Goal: Task Accomplishment & Management: Use online tool/utility

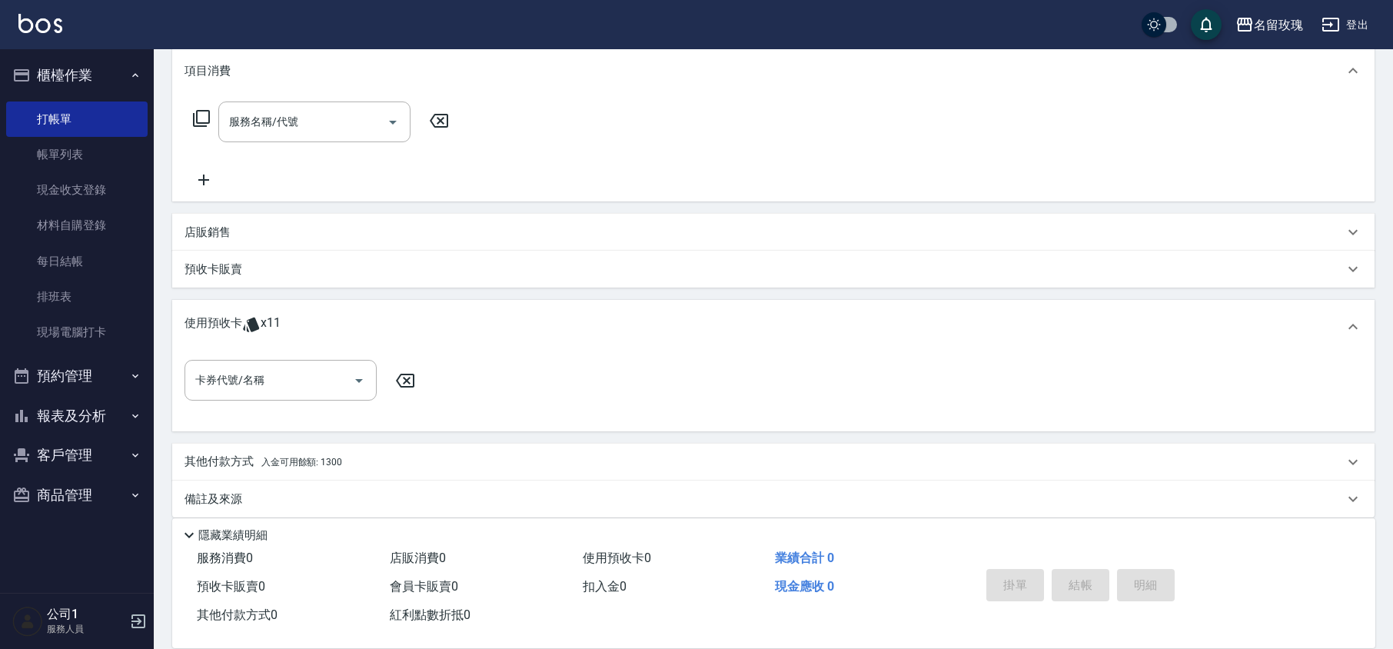
scroll to position [219, 0]
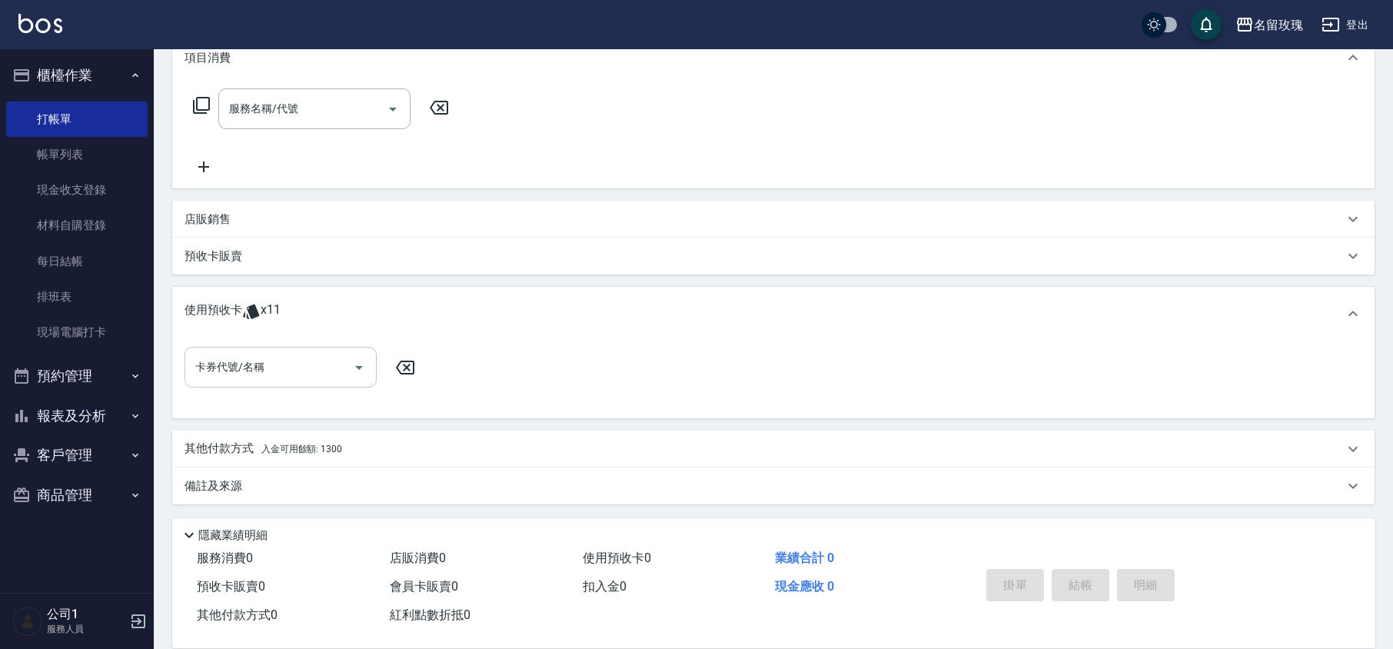
click at [265, 363] on input "卡券代號/名稱" at bounding box center [268, 367] width 155 height 27
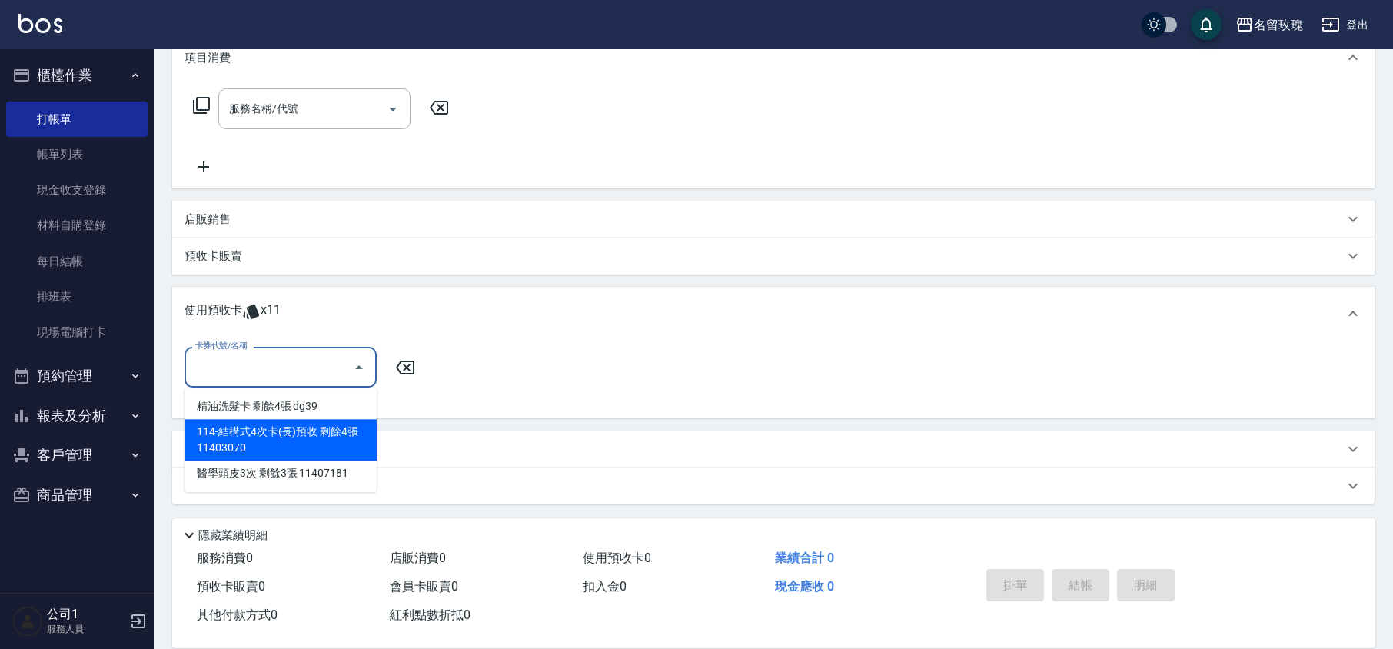
click at [293, 431] on div "114-結構式4次卡(長)預收 剩餘4張 11403070" at bounding box center [281, 440] width 192 height 42
type input "114-結構式4次卡(長)預收 11403070"
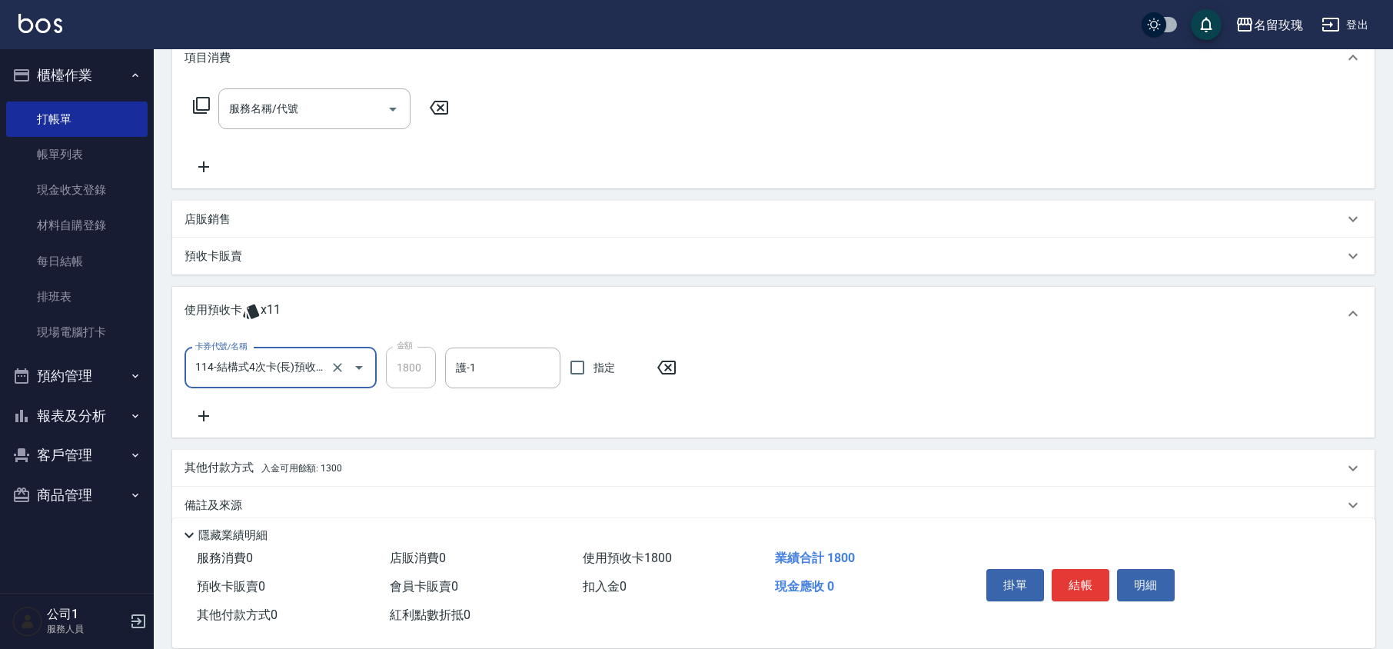
click at [469, 391] on div "卡券代號/名稱 114-結構式4次卡(長)預收 11403070 卡券代號/名稱 金額 1800 金額 護-1 護-1 指定" at bounding box center [774, 386] width 1178 height 78
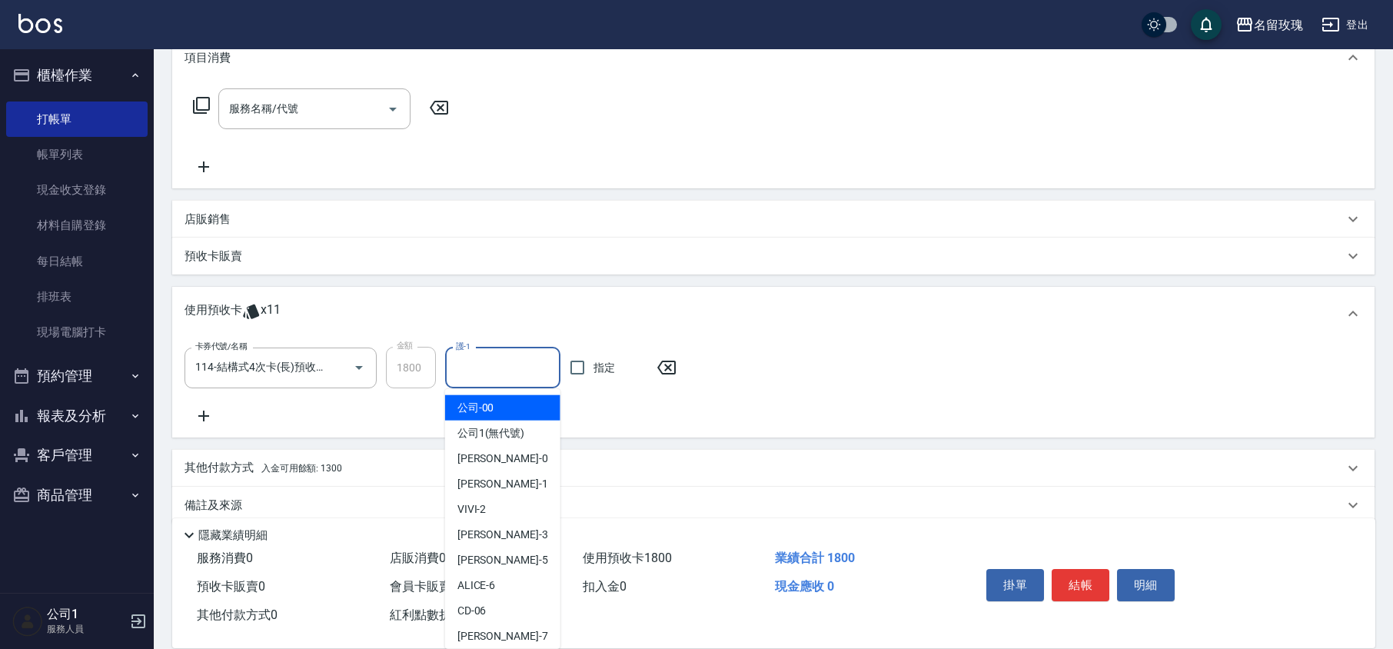
drag, startPoint x: 492, startPoint y: 367, endPoint x: 491, endPoint y: 410, distance: 43.1
click at [492, 368] on input "護-1" at bounding box center [503, 368] width 102 height 27
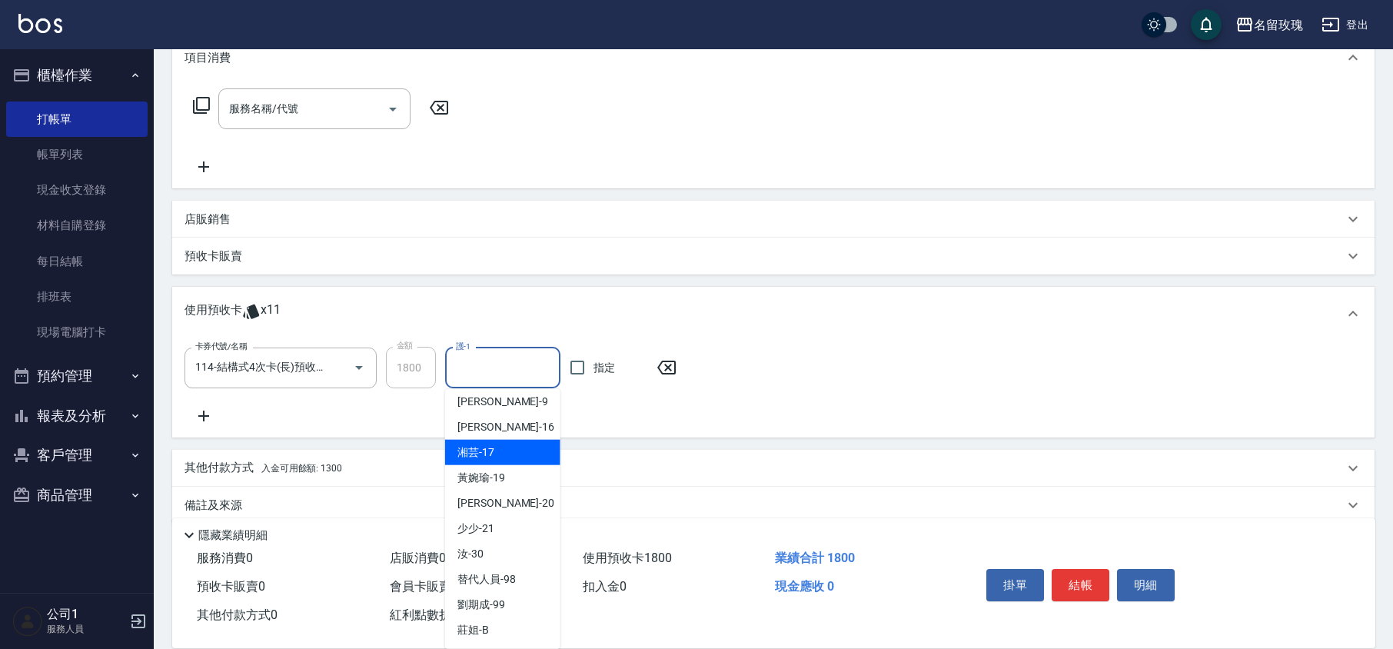
click at [489, 444] on span "湘芸 -17" at bounding box center [476, 452] width 37 height 16
type input "湘芸-17"
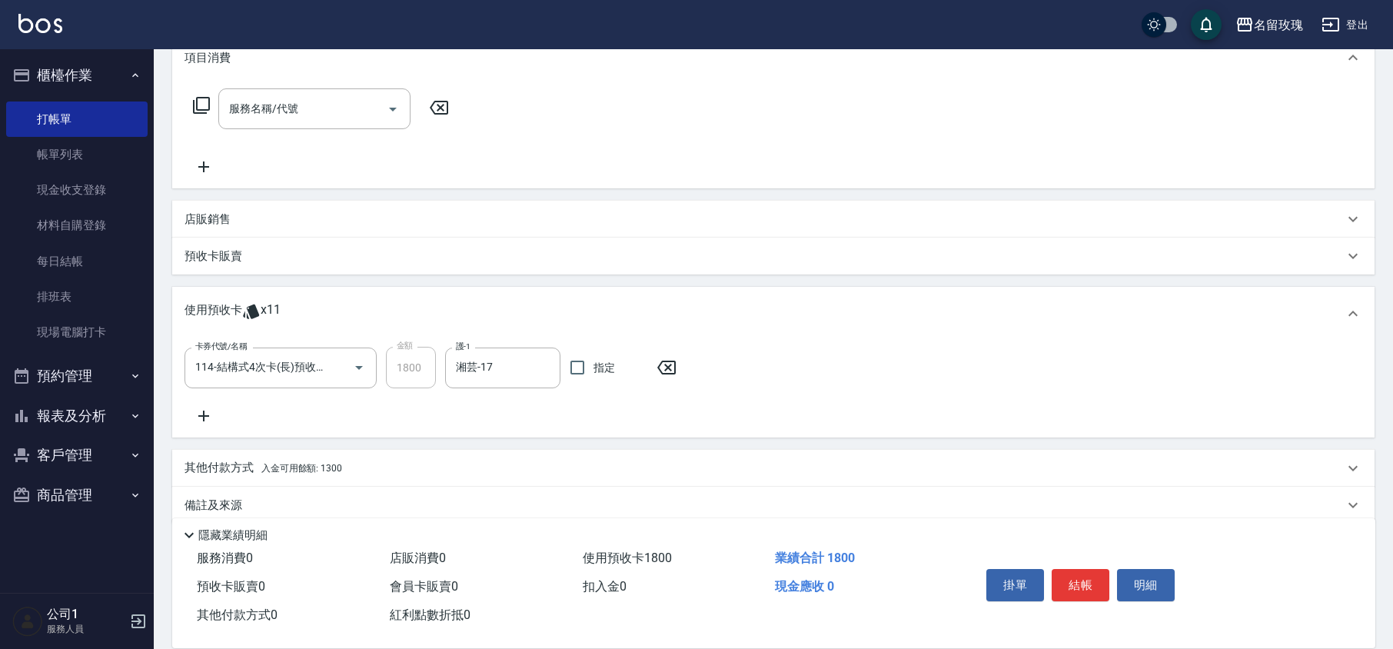
click at [212, 410] on icon at bounding box center [204, 416] width 38 height 18
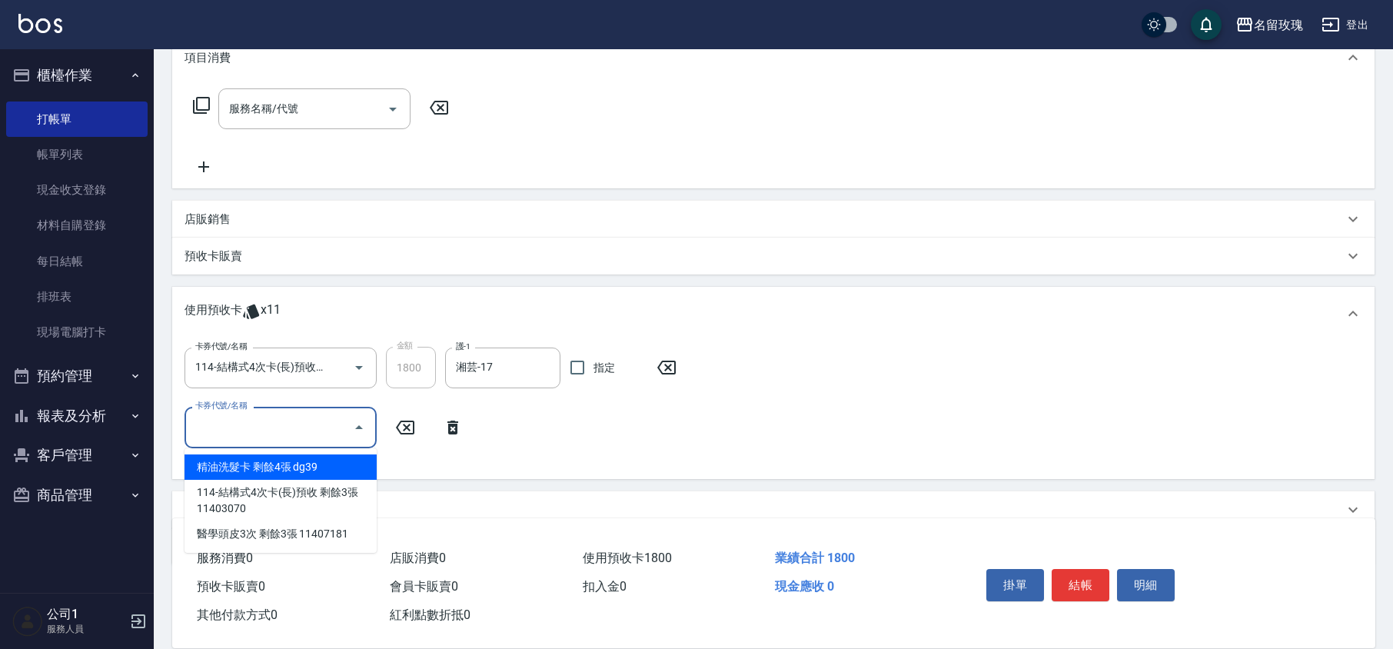
click at [266, 428] on input "卡券代號/名稱" at bounding box center [268, 427] width 155 height 27
click at [275, 465] on div "精油洗髮卡 剩餘4張 dg39" at bounding box center [281, 466] width 192 height 25
type input "精油洗髮卡 dg39"
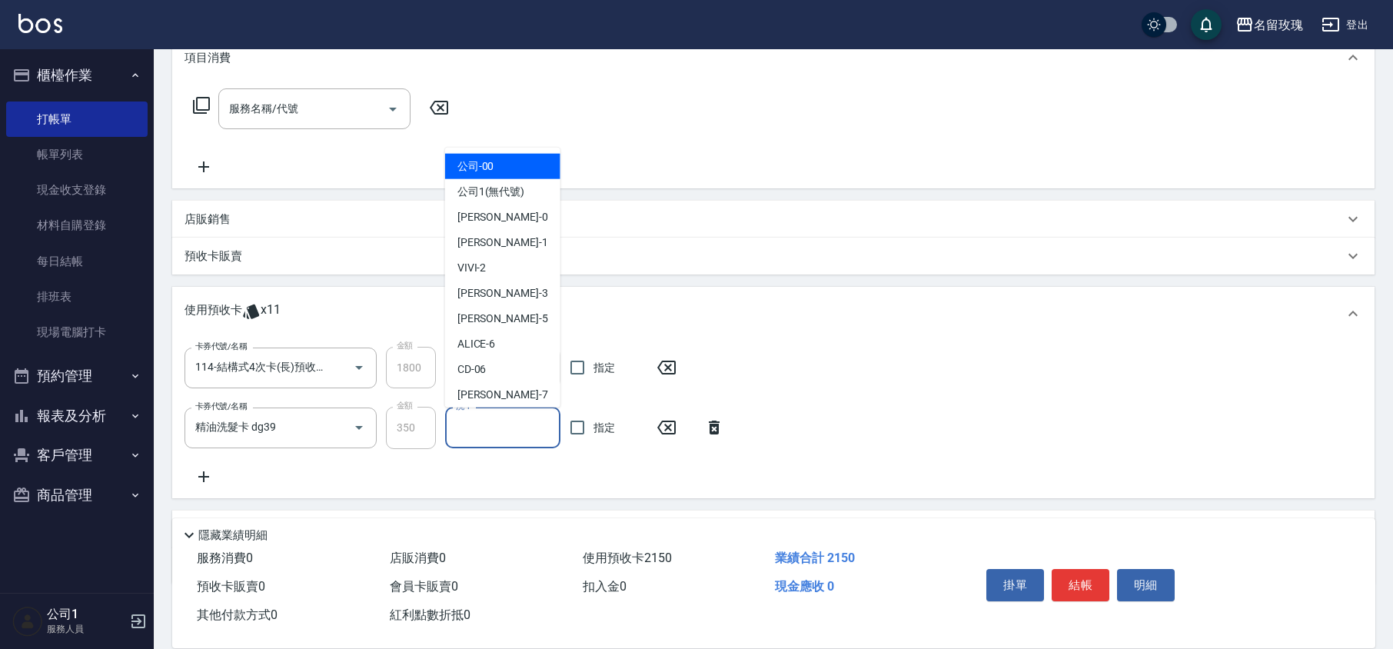
click at [532, 424] on input "洗-1" at bounding box center [503, 427] width 102 height 27
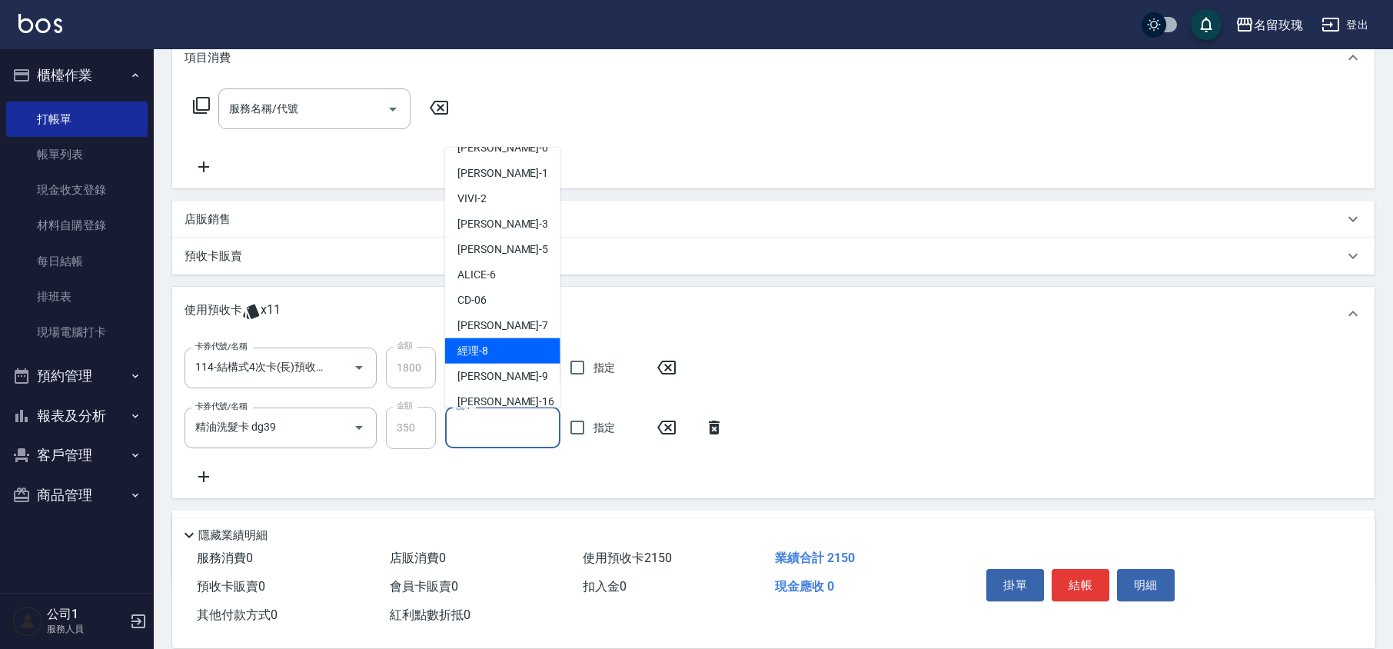
scroll to position [102, 0]
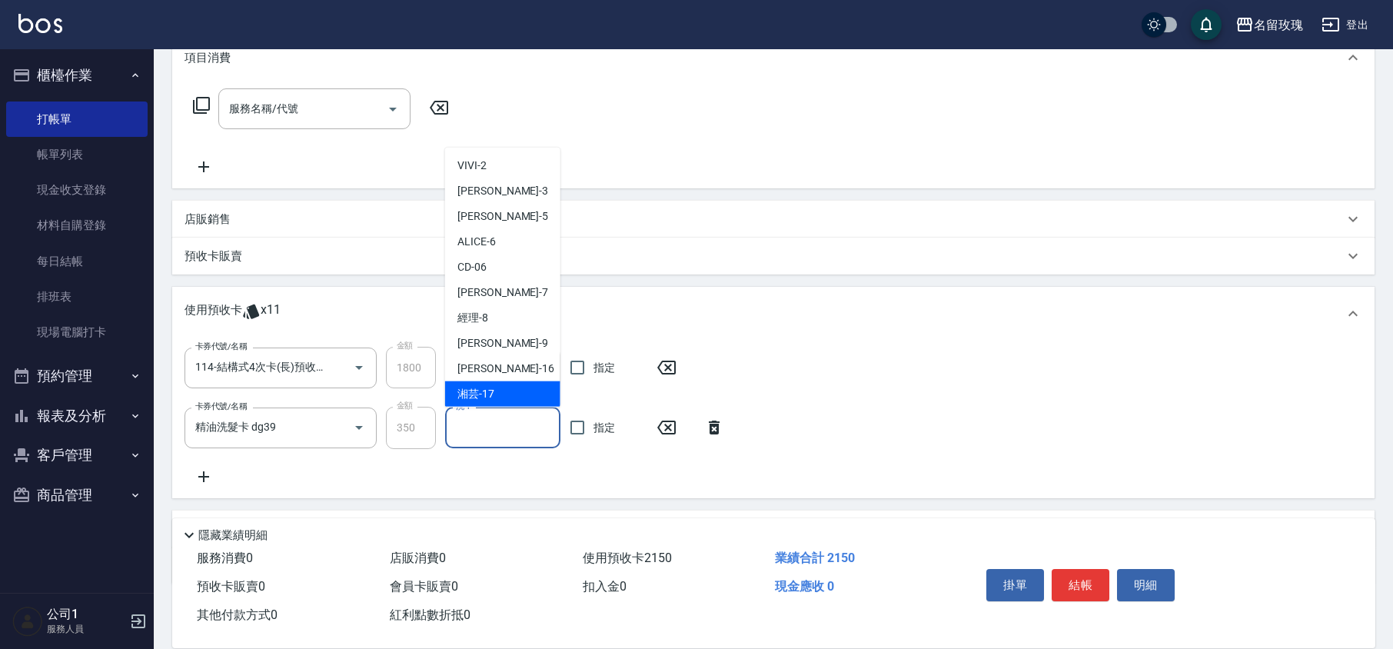
click at [501, 391] on div "湘芸 -17" at bounding box center [502, 393] width 115 height 25
type input "湘芸-17"
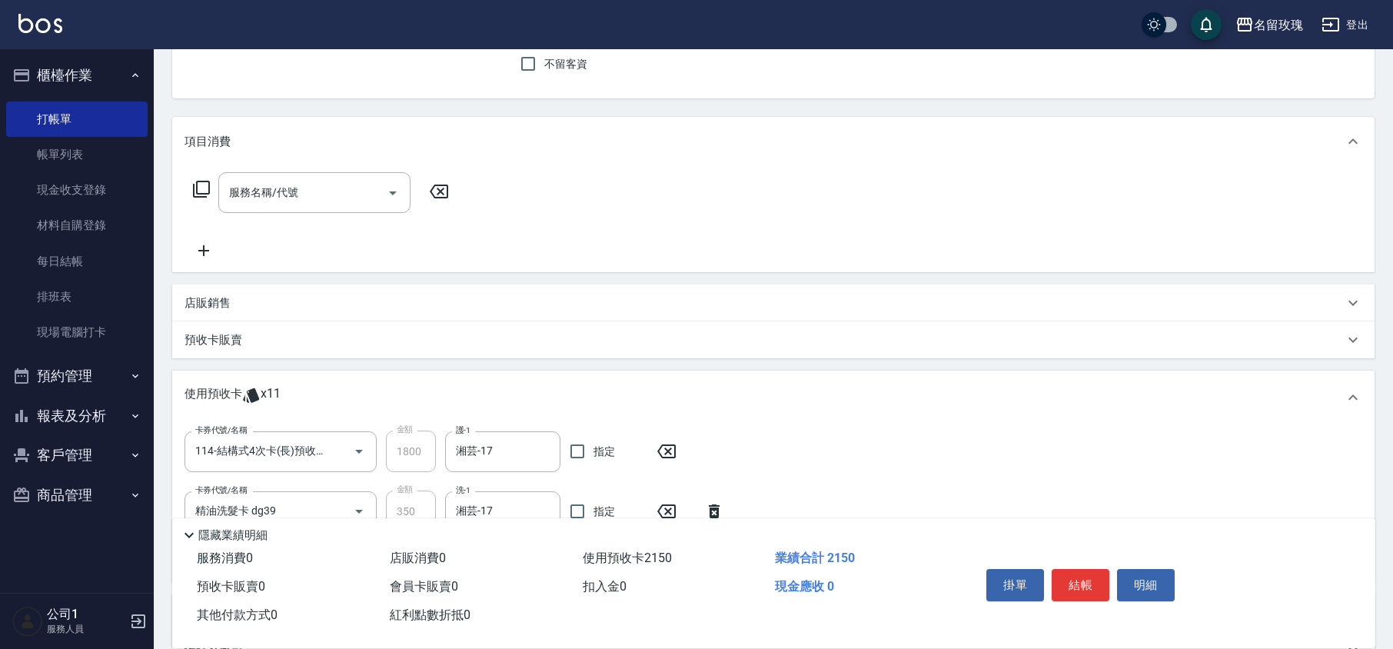
scroll to position [0, 0]
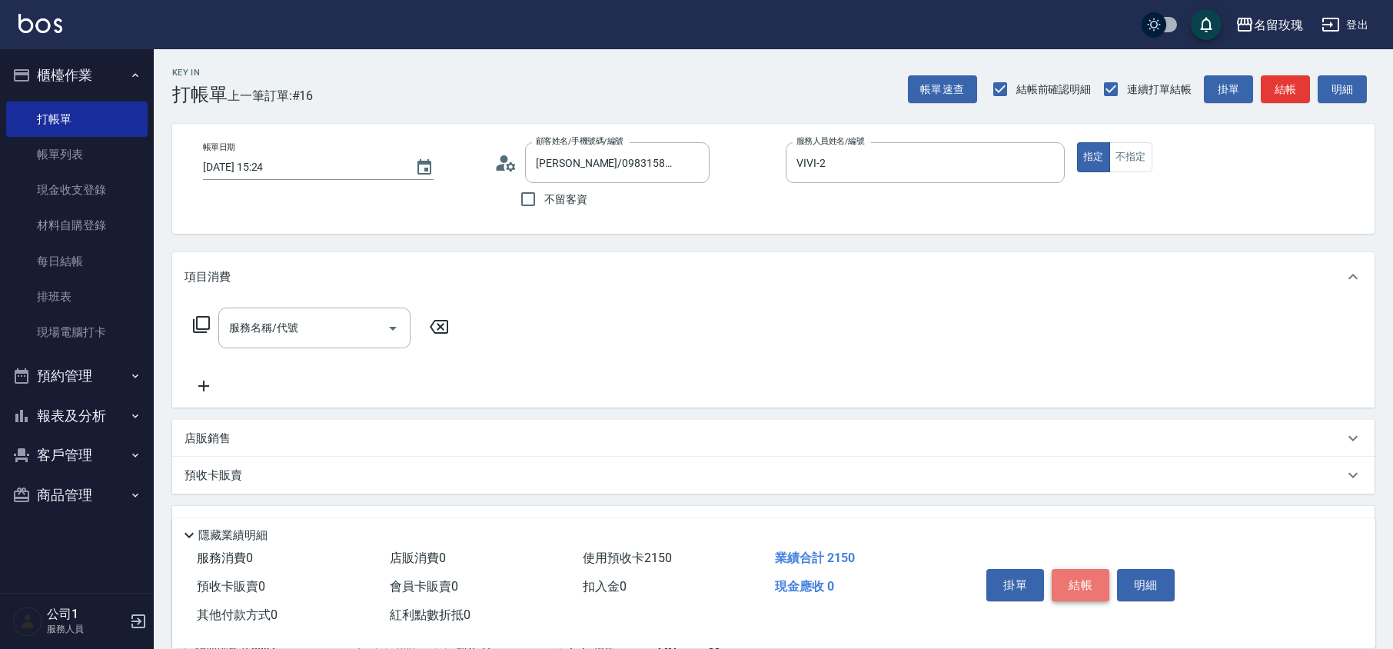
click at [1081, 571] on button "結帳" at bounding box center [1081, 585] width 58 height 32
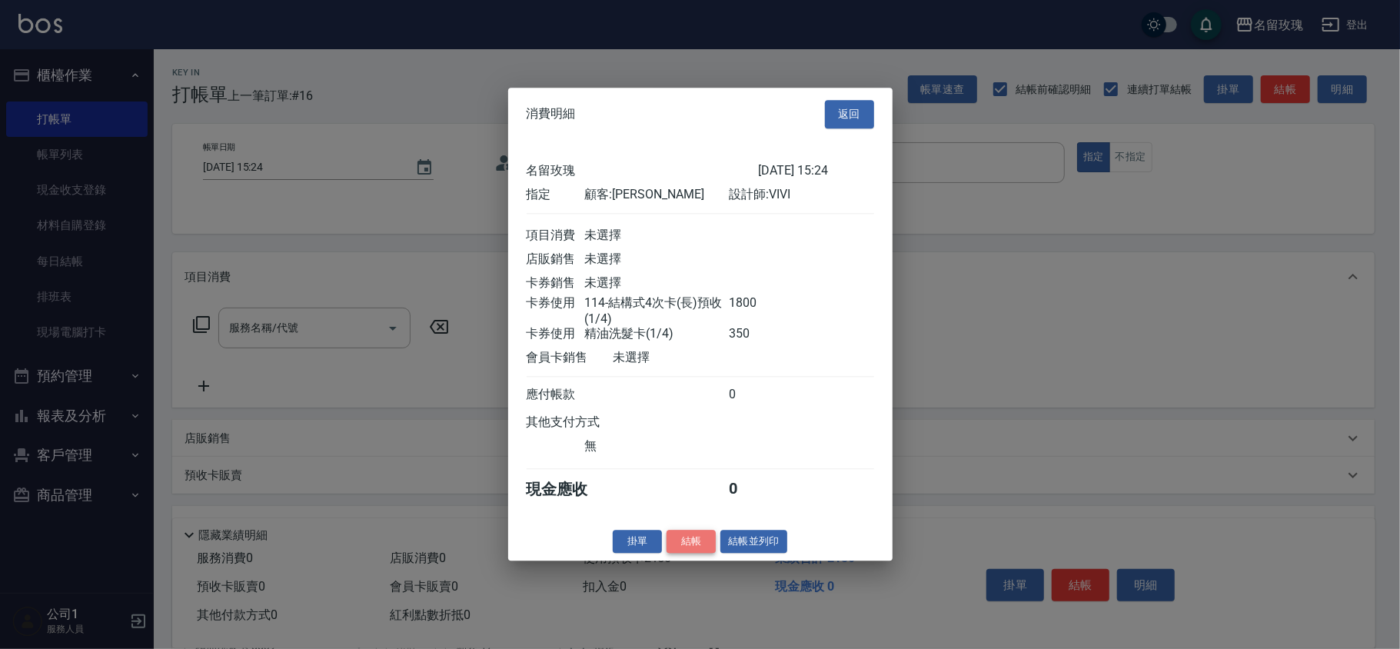
click at [689, 546] on button "結帳" at bounding box center [691, 542] width 49 height 24
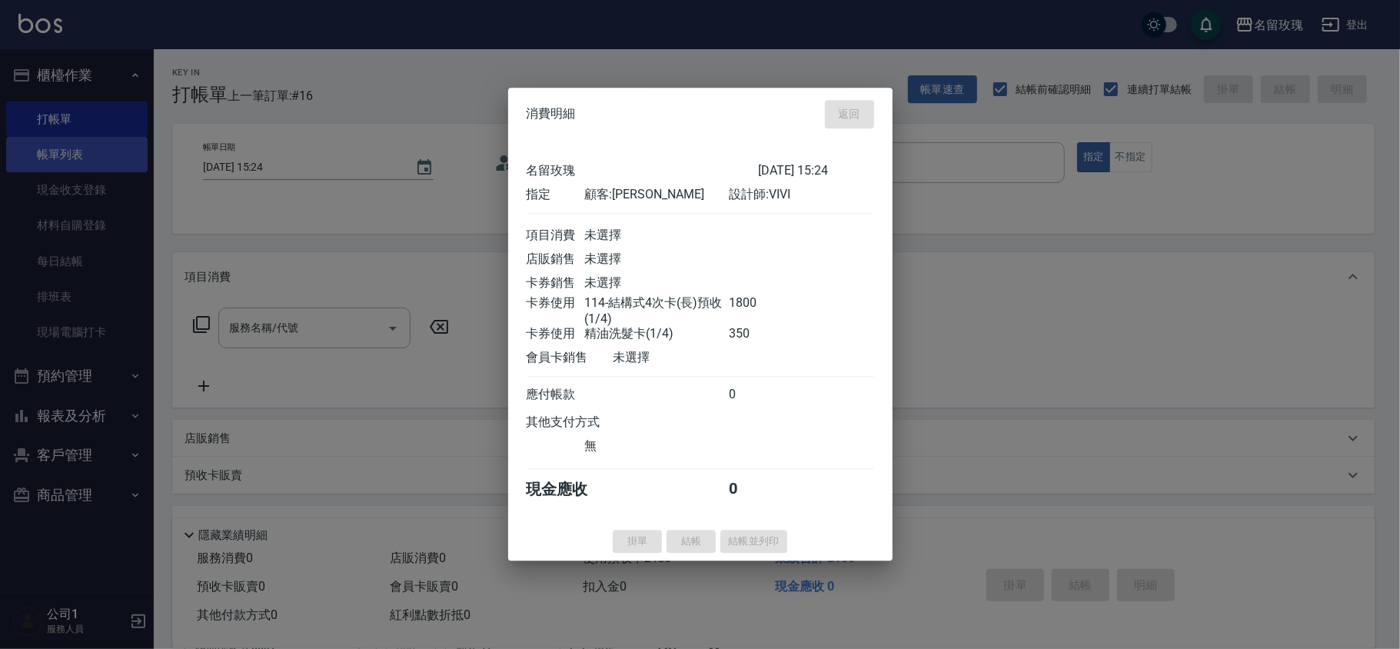
type input "[DATE] 16:39"
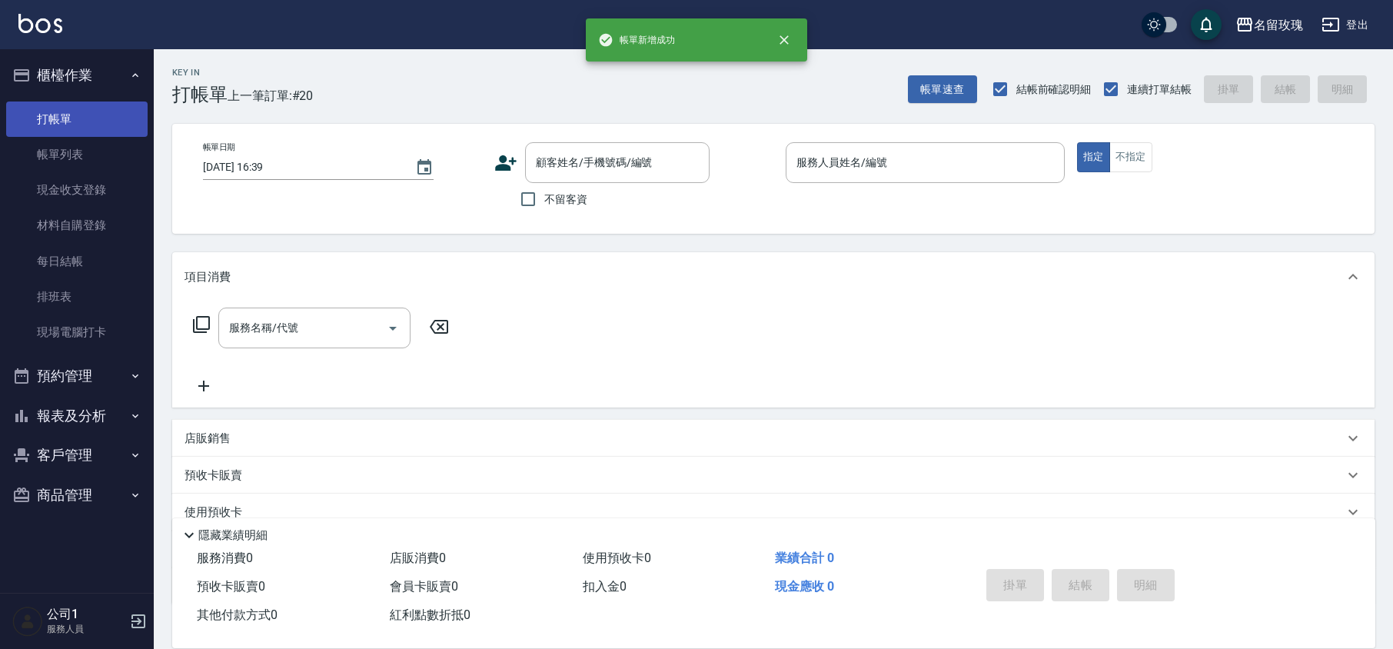
drag, startPoint x: 68, startPoint y: 155, endPoint x: 68, endPoint y: 115, distance: 40.0
click at [68, 155] on link "帳單列表" at bounding box center [76, 154] width 141 height 35
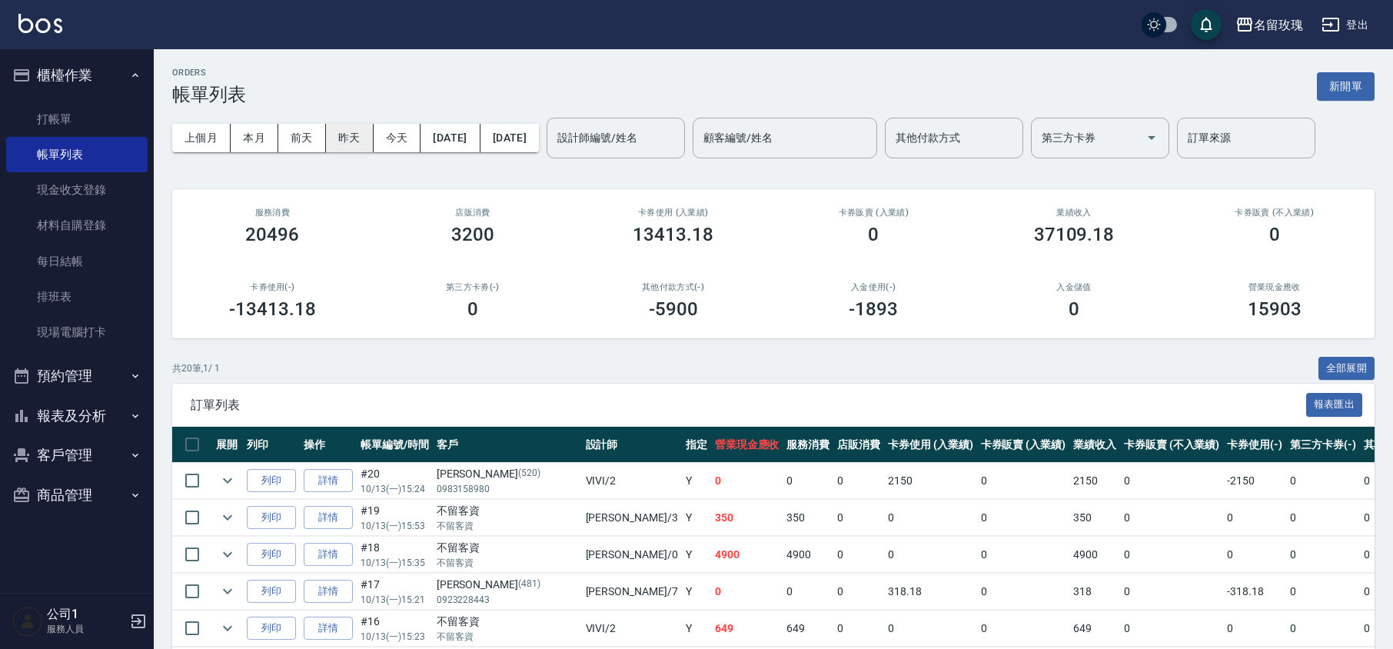
click at [358, 127] on button "昨天" at bounding box center [350, 138] width 48 height 28
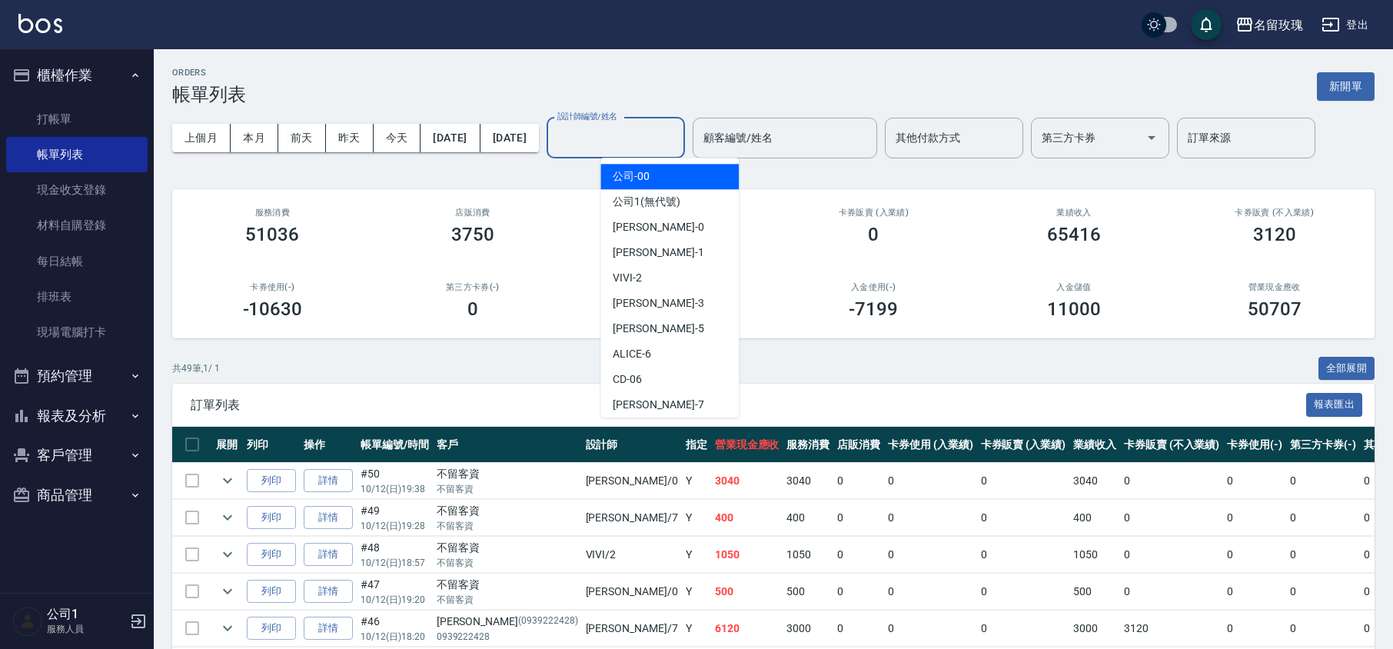
click at [675, 139] on input "設計師編號/姓名" at bounding box center [616, 138] width 125 height 27
click at [668, 280] on div "VIVI -2" at bounding box center [670, 277] width 138 height 25
type input "VIVI-2"
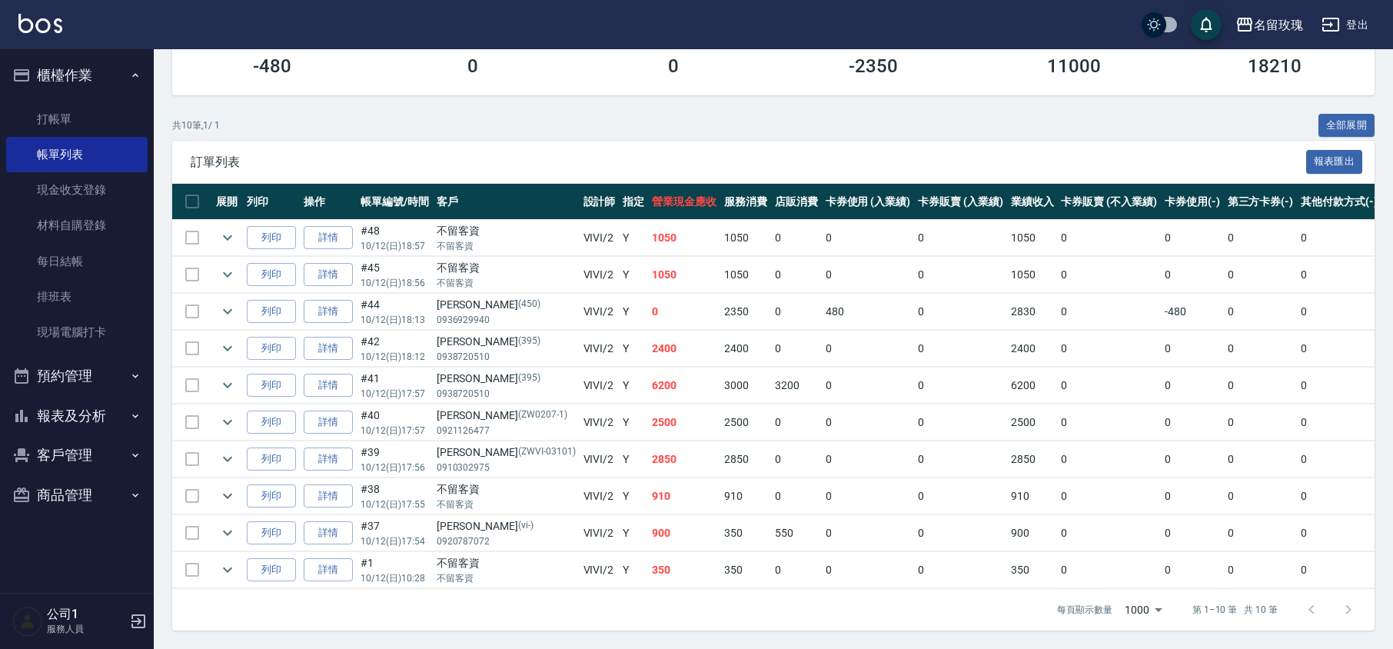
scroll to position [265, 0]
click at [234, 228] on icon "expand row" at bounding box center [227, 237] width 18 height 18
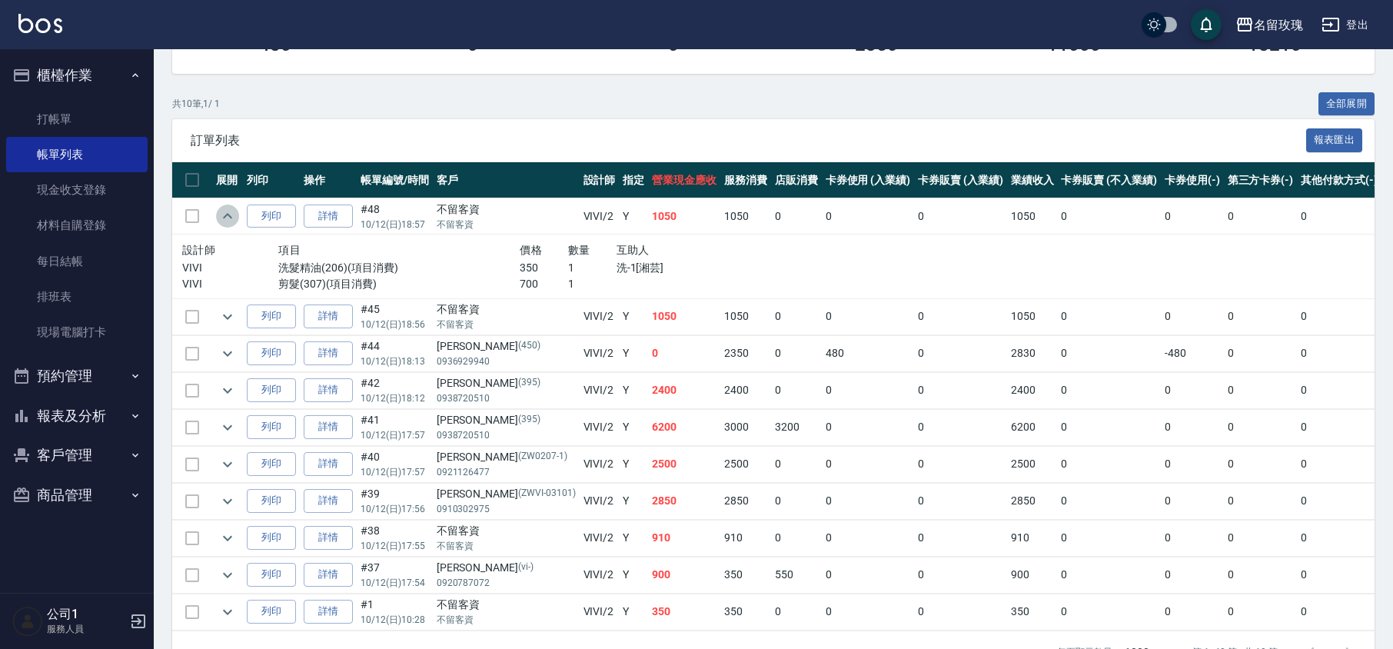
click at [237, 222] on button "expand row" at bounding box center [227, 216] width 23 height 23
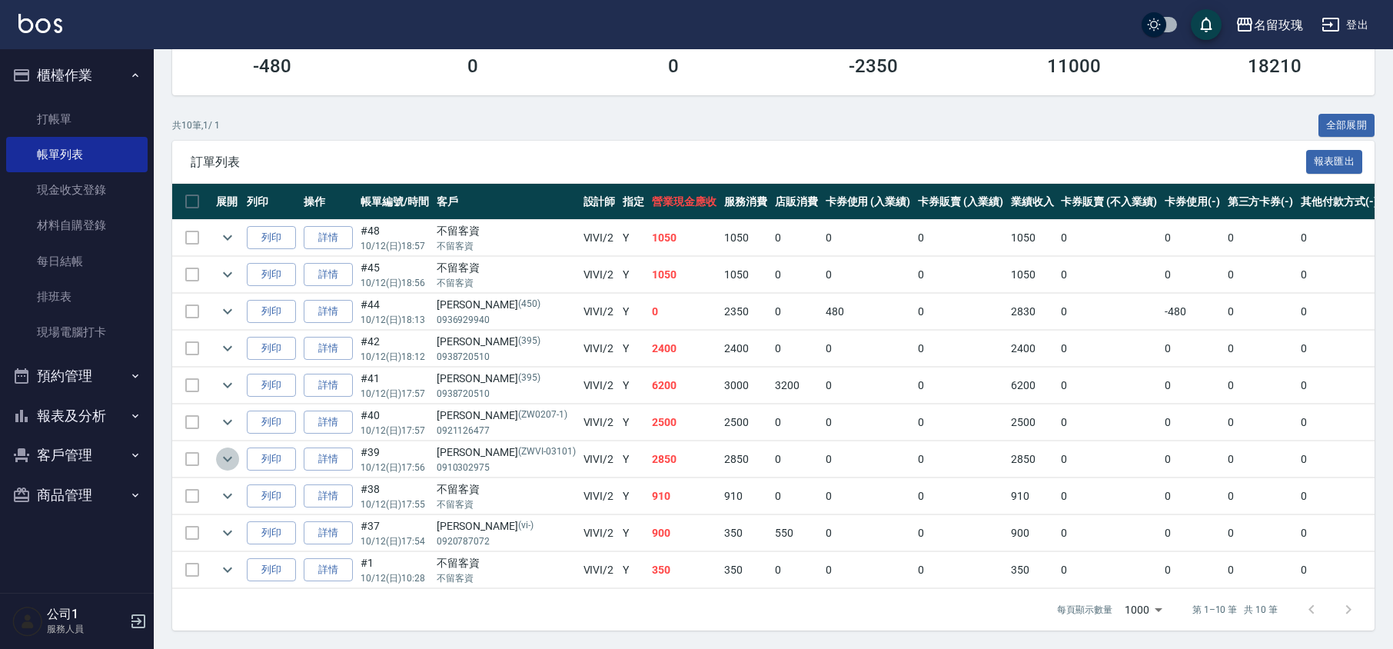
click at [229, 450] on icon "expand row" at bounding box center [227, 459] width 18 height 18
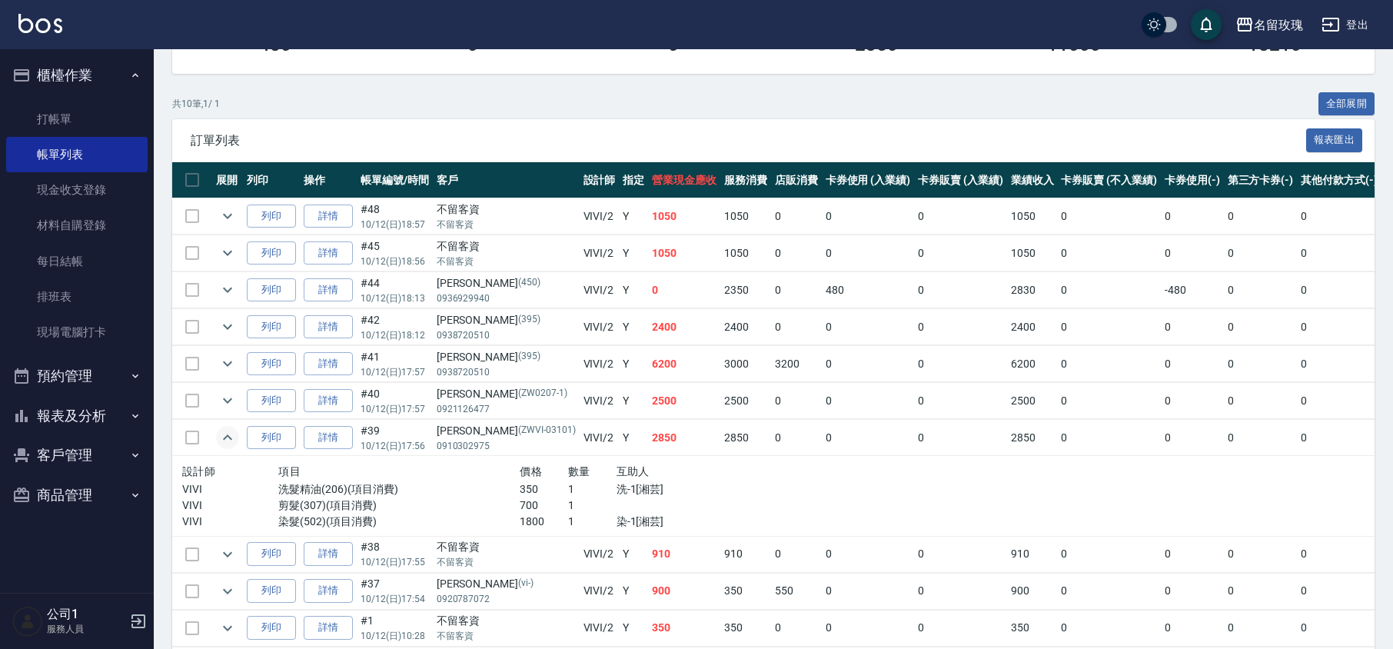
click at [231, 437] on icon "expand row" at bounding box center [227, 437] width 18 height 18
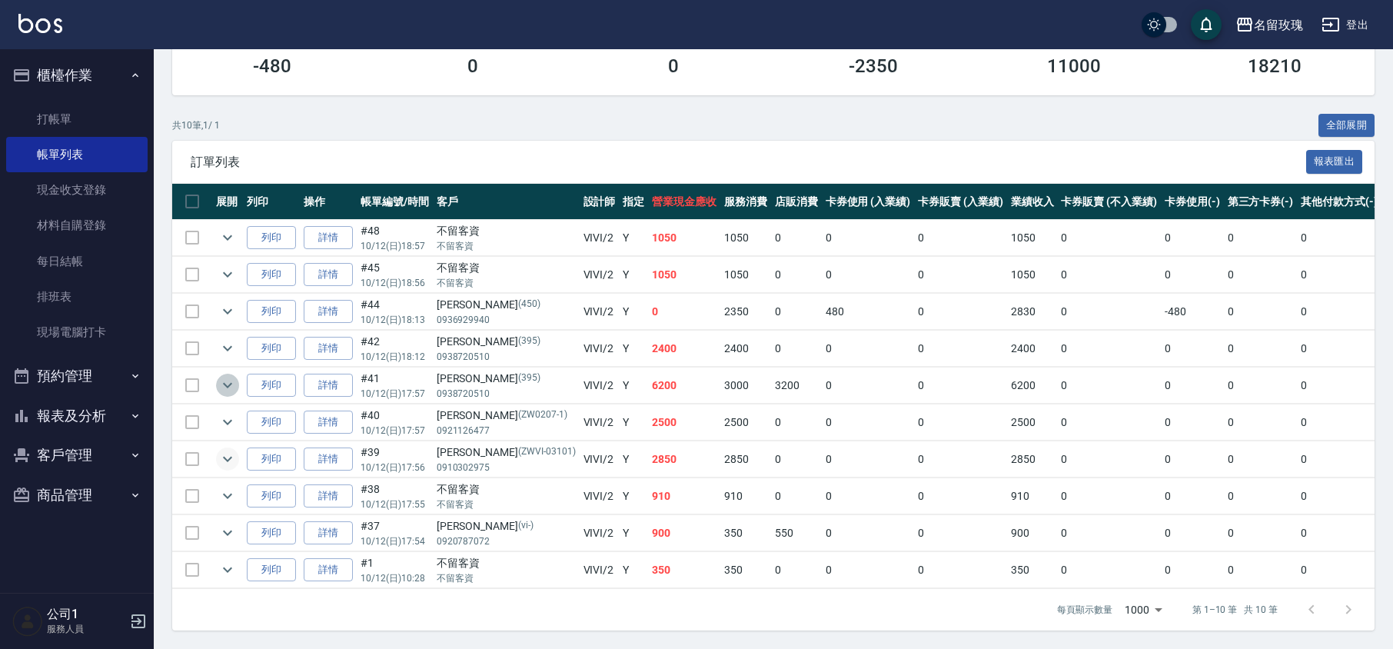
click at [231, 376] on icon "expand row" at bounding box center [227, 385] width 18 height 18
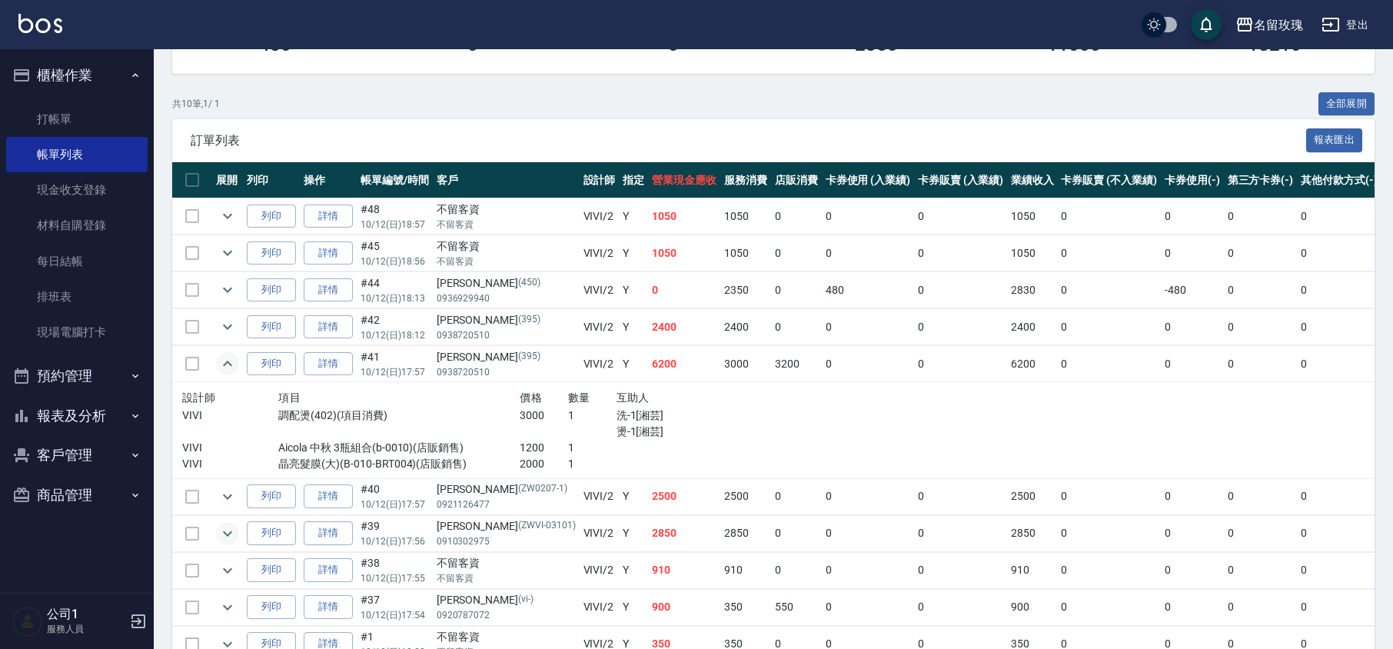
click at [228, 366] on icon "expand row" at bounding box center [227, 363] width 9 height 5
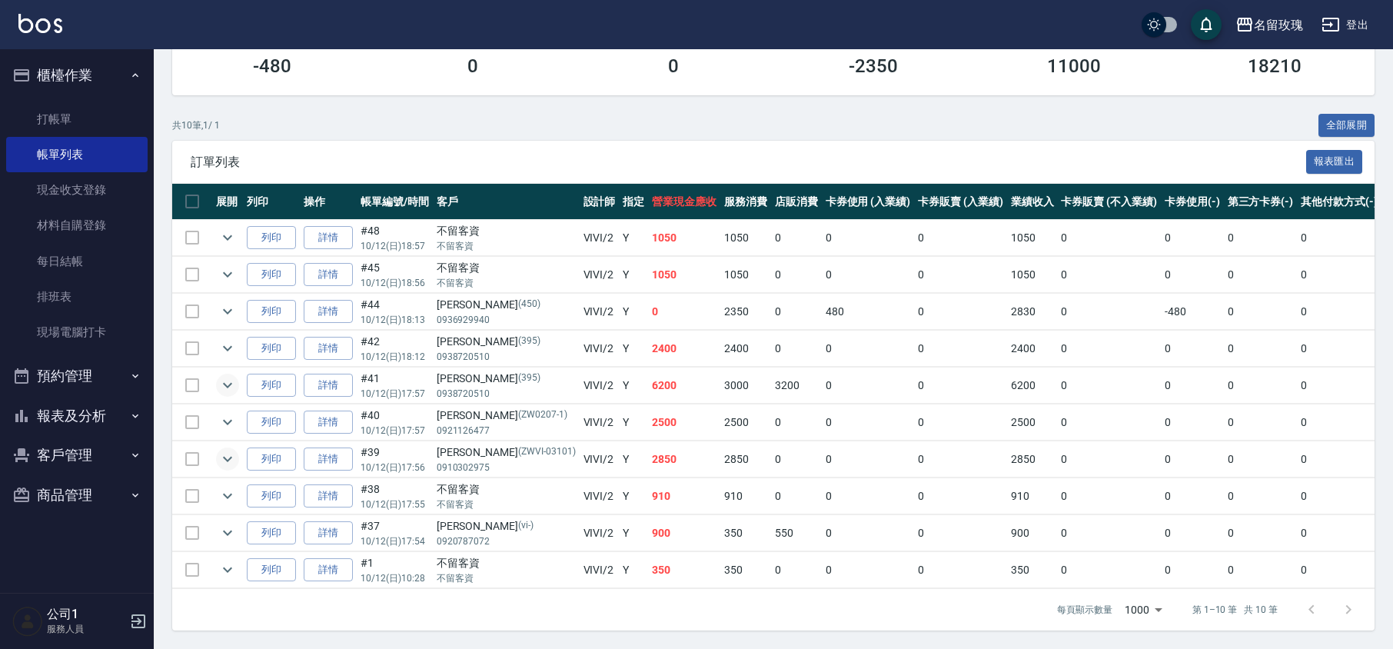
scroll to position [0, 0]
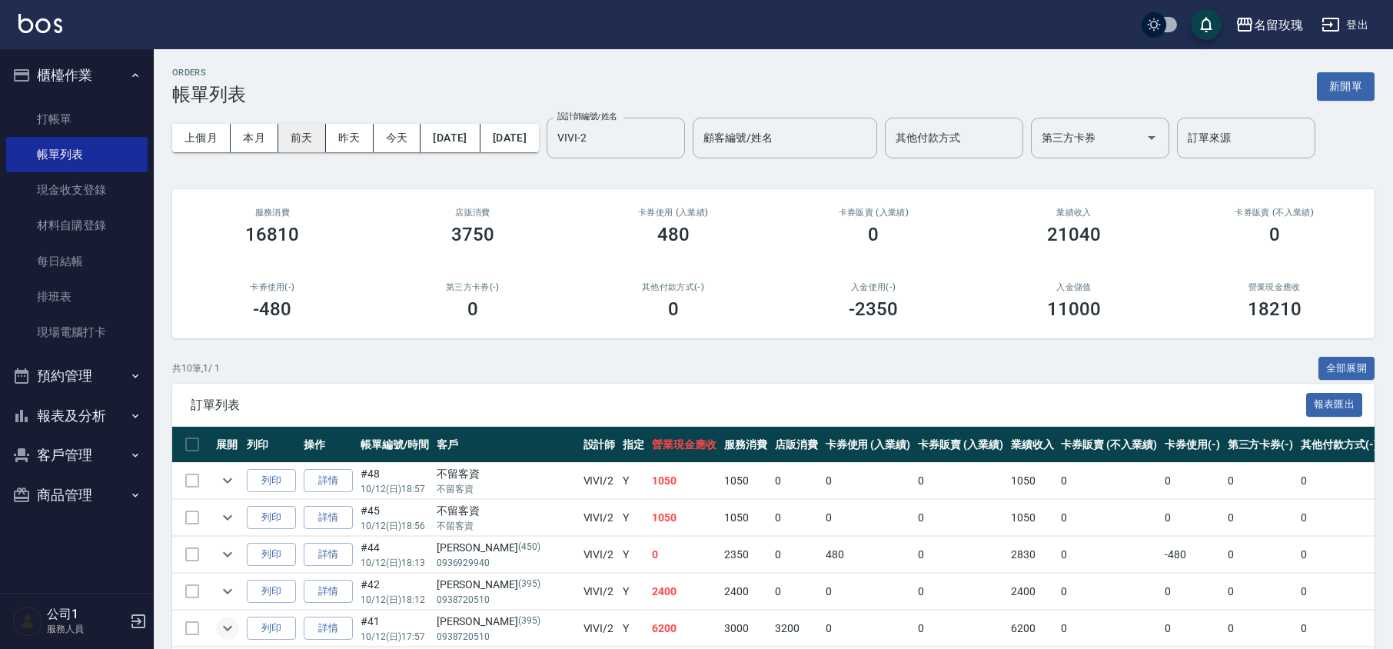
click at [309, 135] on button "前天" at bounding box center [302, 138] width 48 height 28
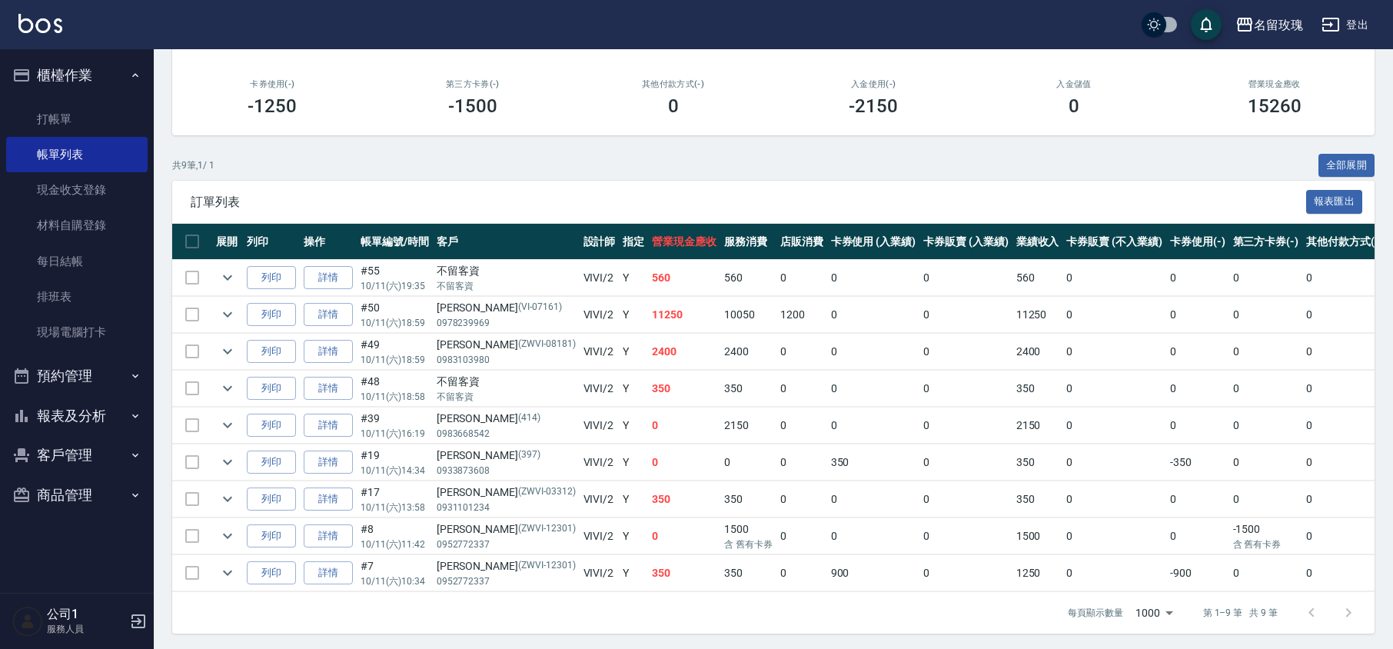
scroll to position [205, 0]
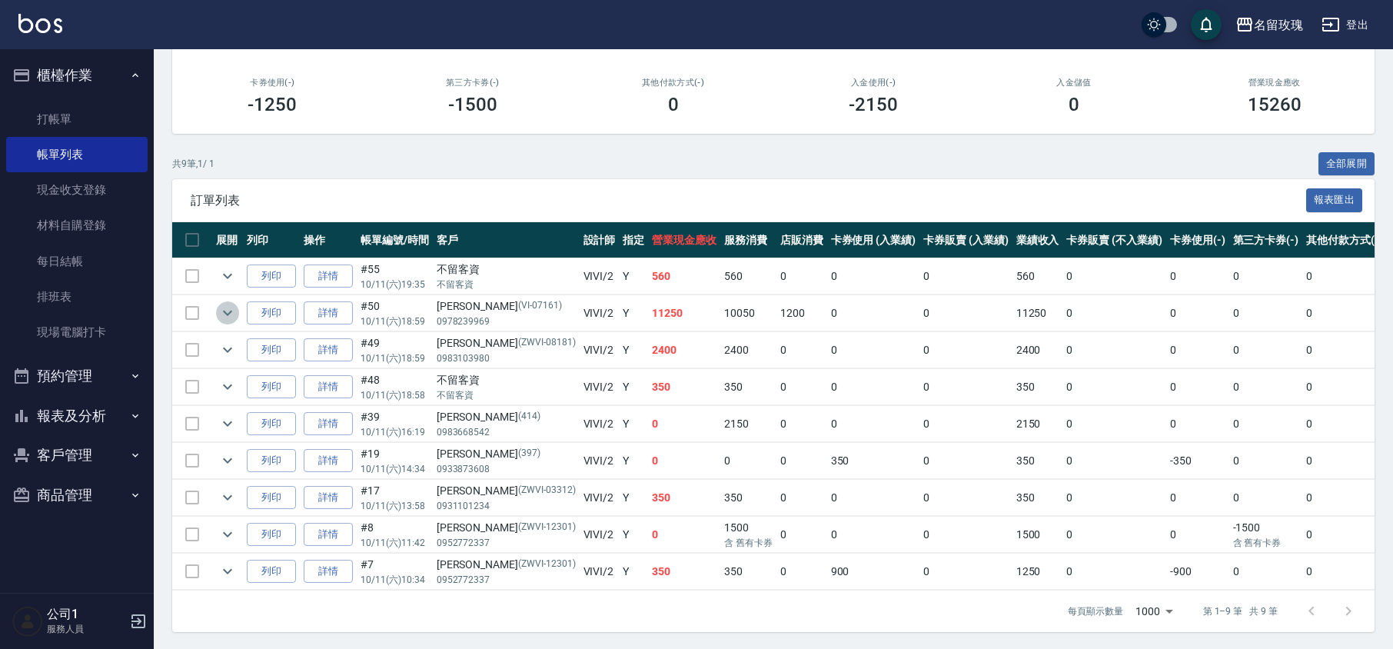
click at [228, 315] on icon "expand row" at bounding box center [227, 313] width 9 height 5
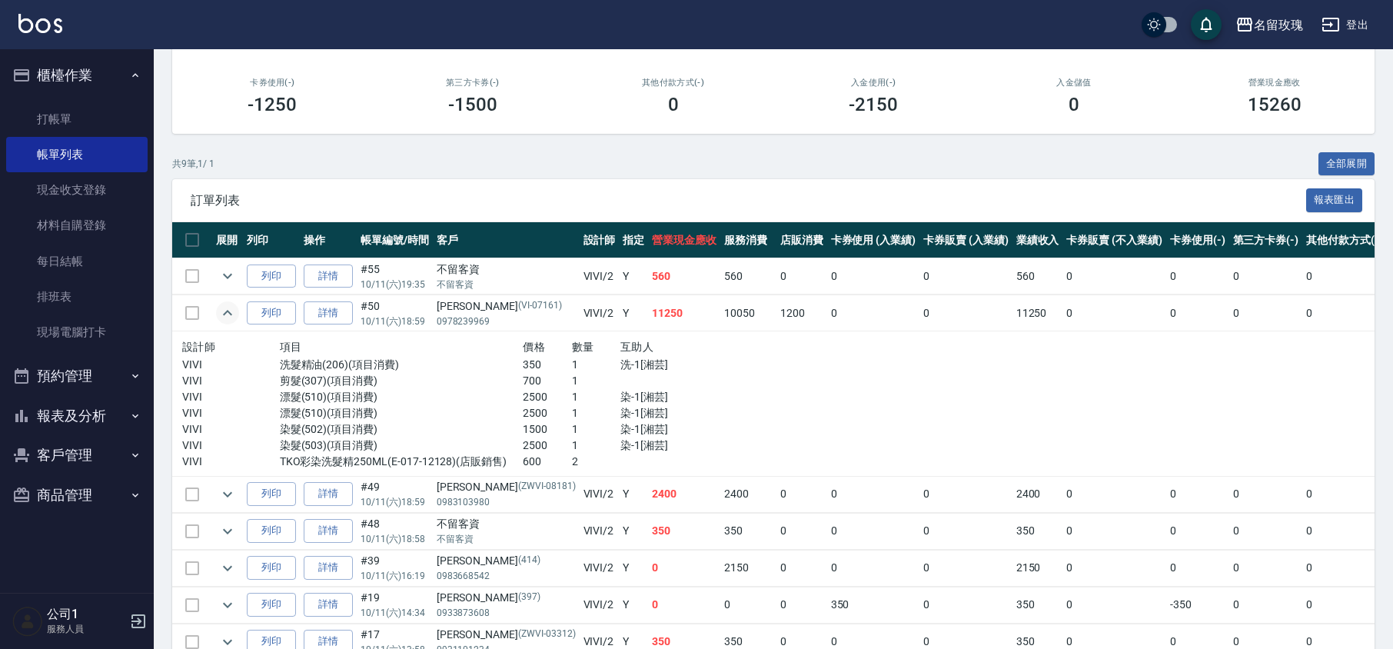
click at [85, 404] on button "報表及分析" at bounding box center [76, 416] width 141 height 40
click at [102, 531] on link "互助日報表" at bounding box center [76, 530] width 141 height 35
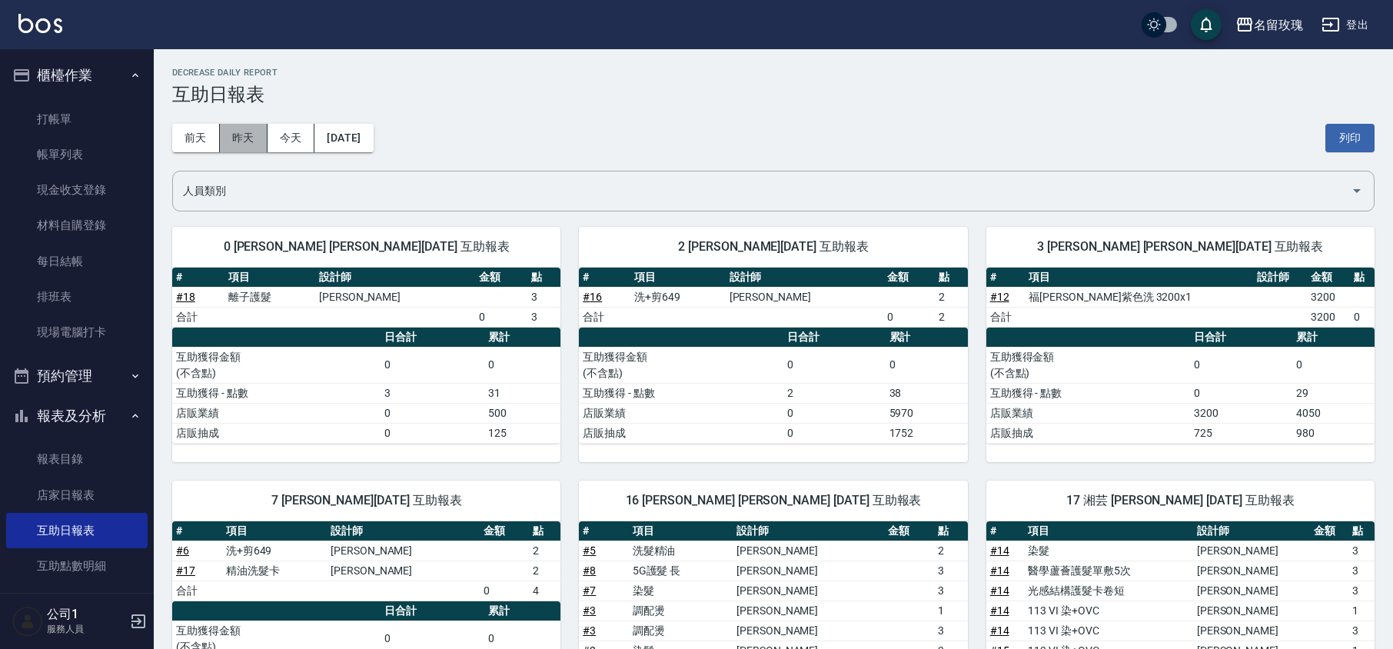
click at [235, 135] on button "昨天" at bounding box center [244, 138] width 48 height 28
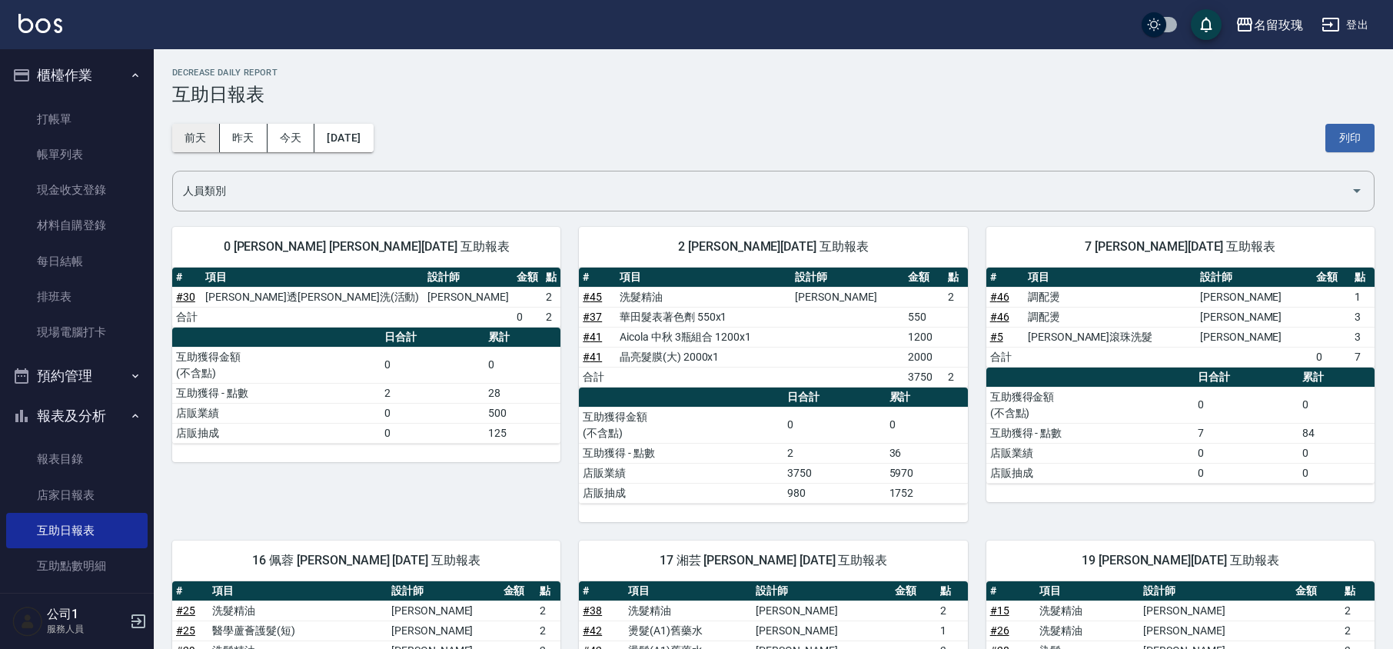
click at [191, 136] on button "前天" at bounding box center [196, 138] width 48 height 28
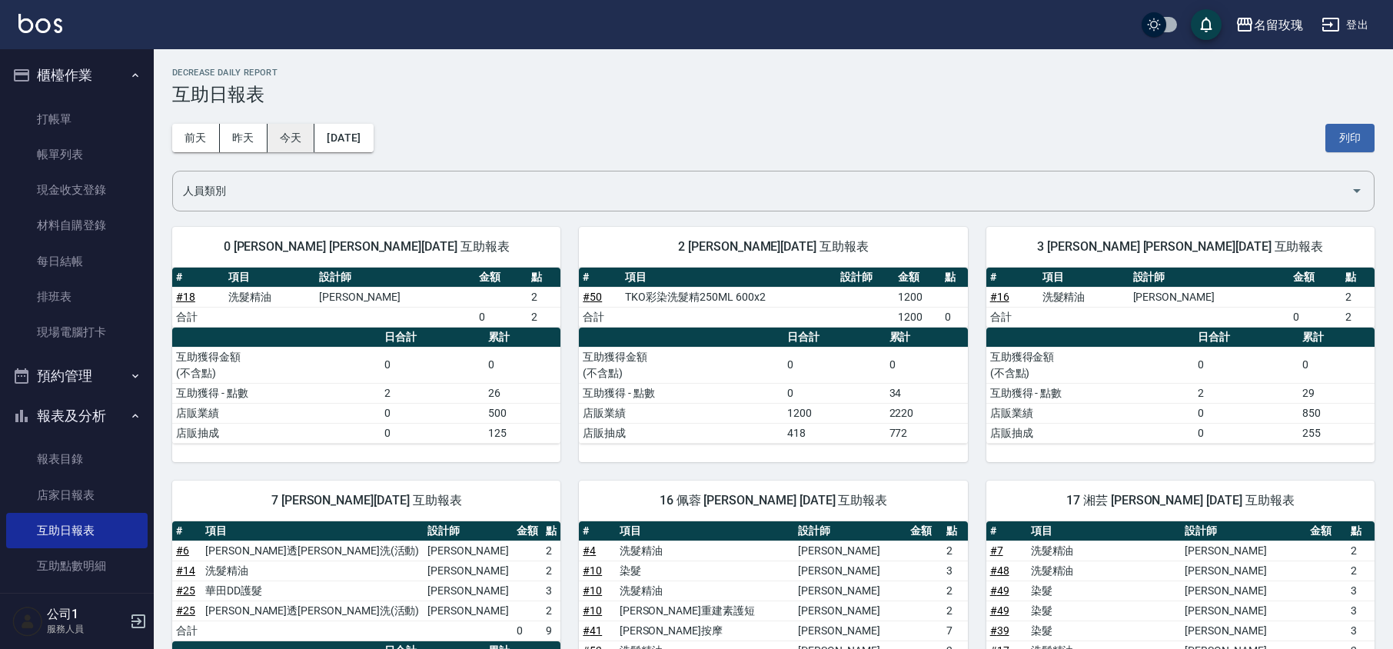
click at [308, 132] on button "今天" at bounding box center [292, 138] width 48 height 28
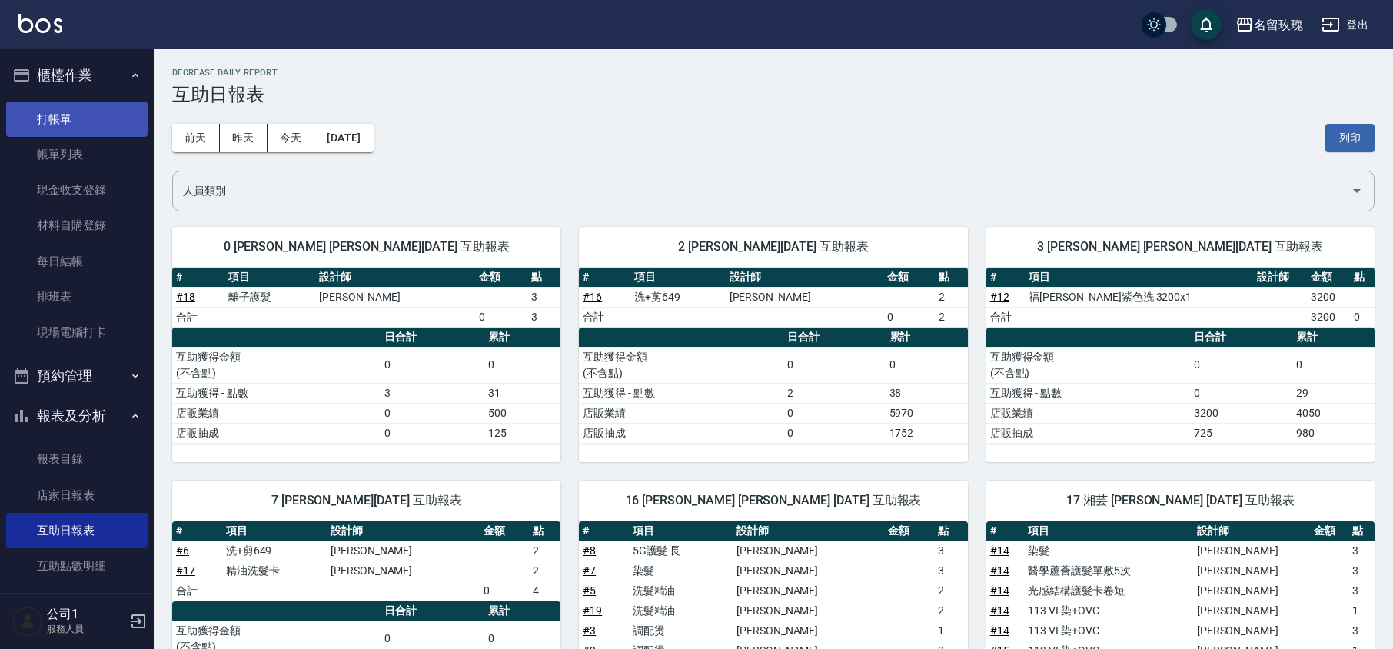
click at [91, 112] on link "打帳單" at bounding box center [76, 119] width 141 height 35
